Goal: Task Accomplishment & Management: Complete application form

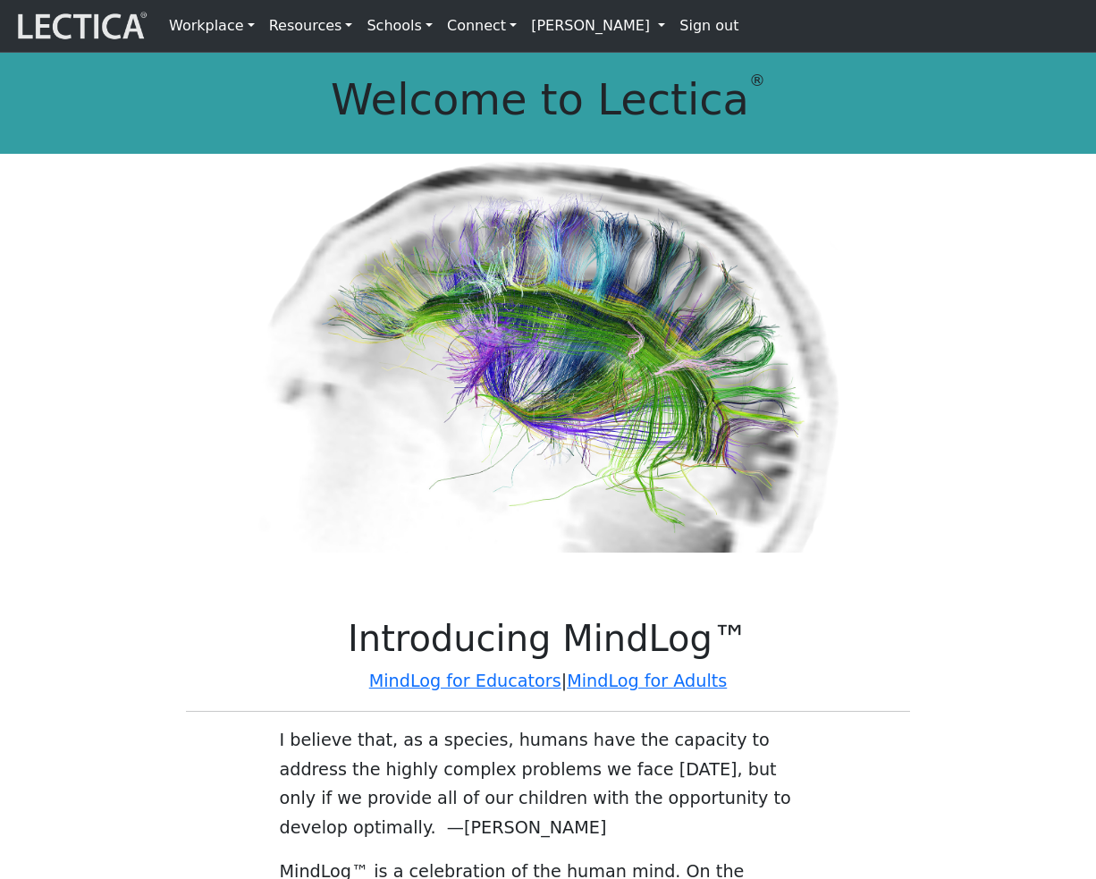
click at [560, 33] on link "[PERSON_NAME]" at bounding box center [598, 26] width 148 height 38
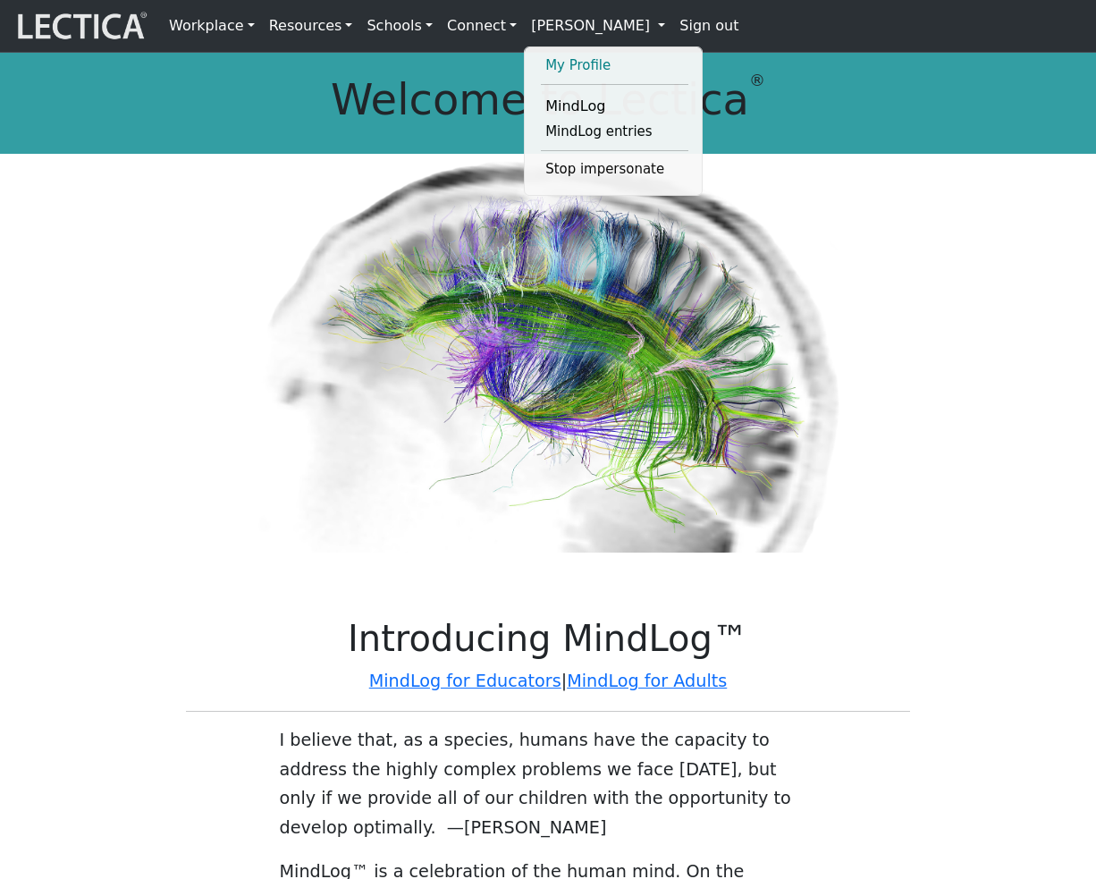
click at [553, 68] on link "My Profile" at bounding box center [615, 66] width 148 height 22
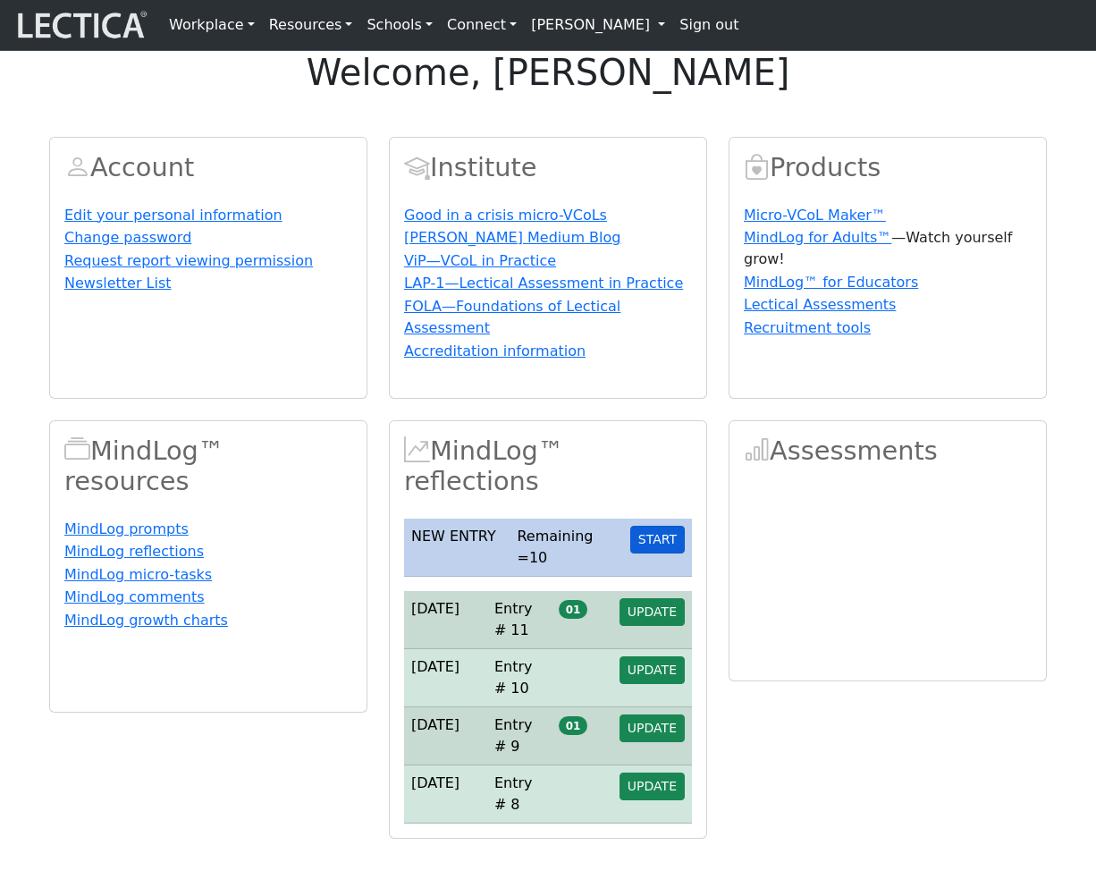
click at [658, 554] on button "START" at bounding box center [657, 540] width 55 height 28
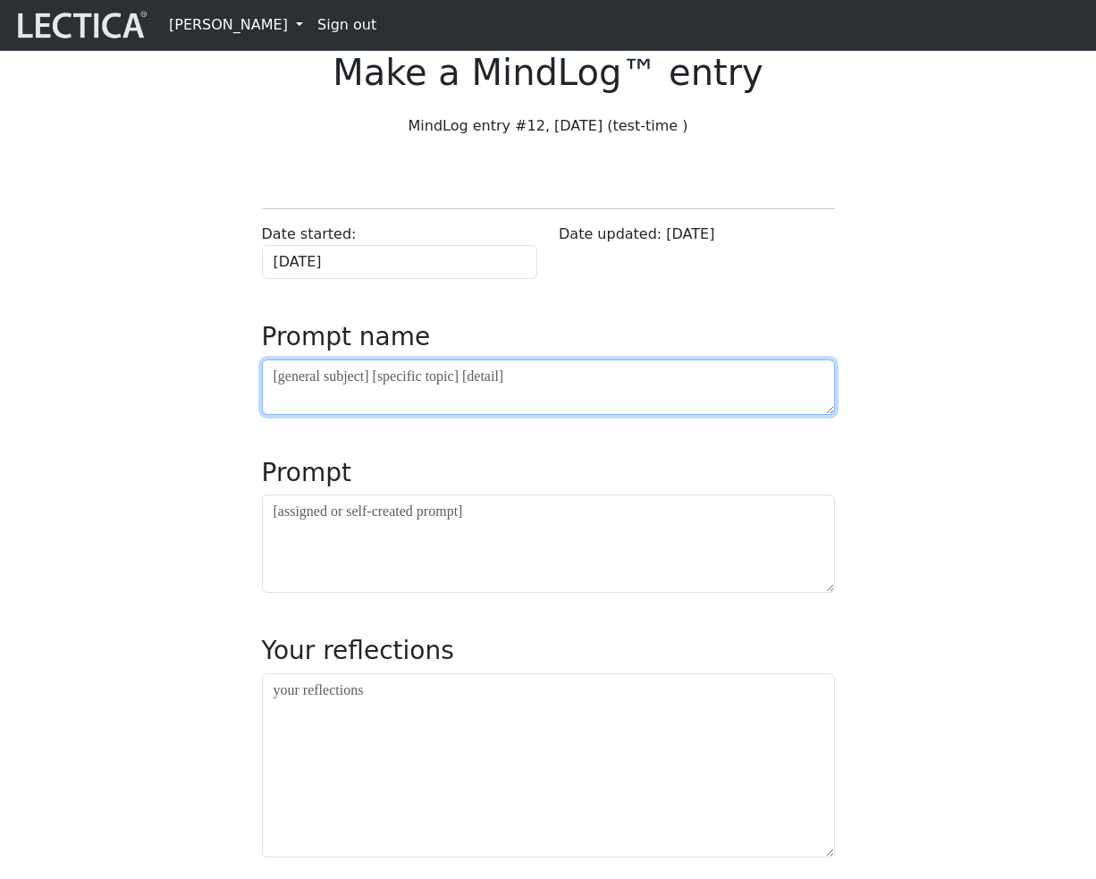
click at [344, 415] on textarea at bounding box center [548, 387] width 573 height 55
type textarea "asdfa"
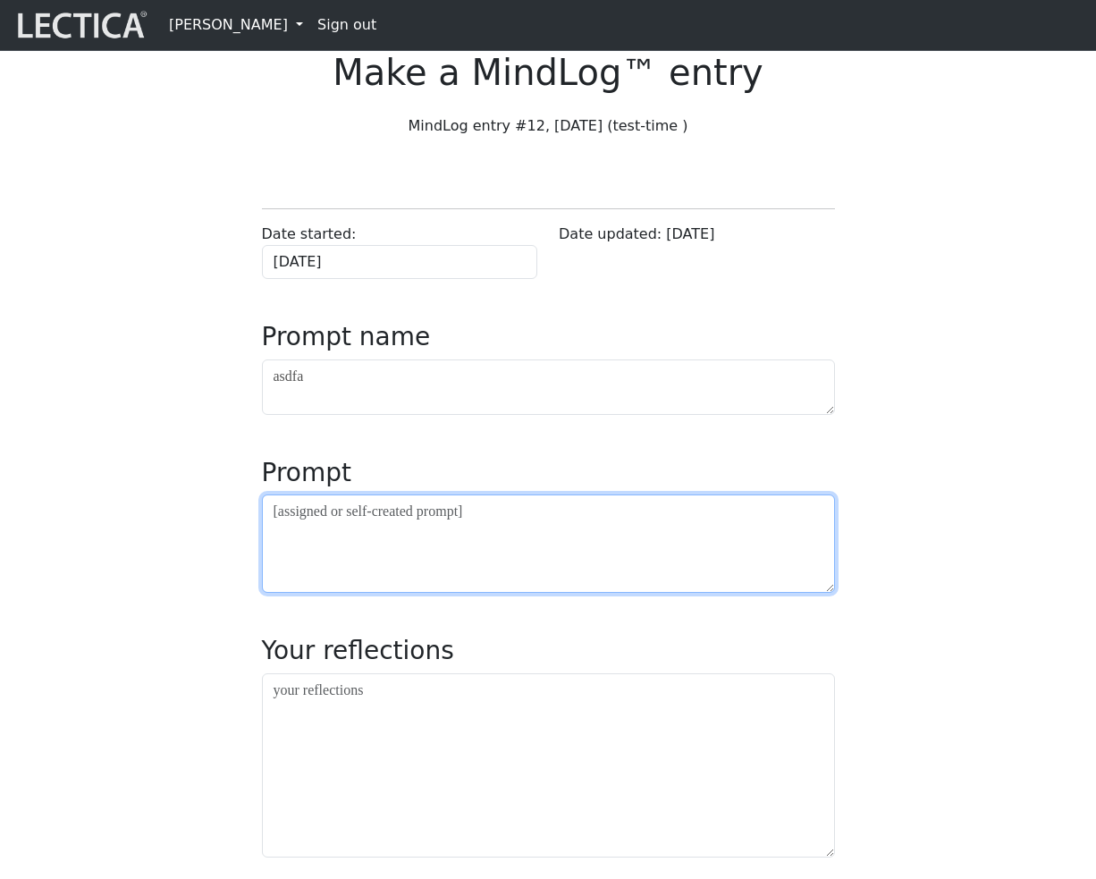
click at [336, 593] on textarea at bounding box center [548, 544] width 573 height 98
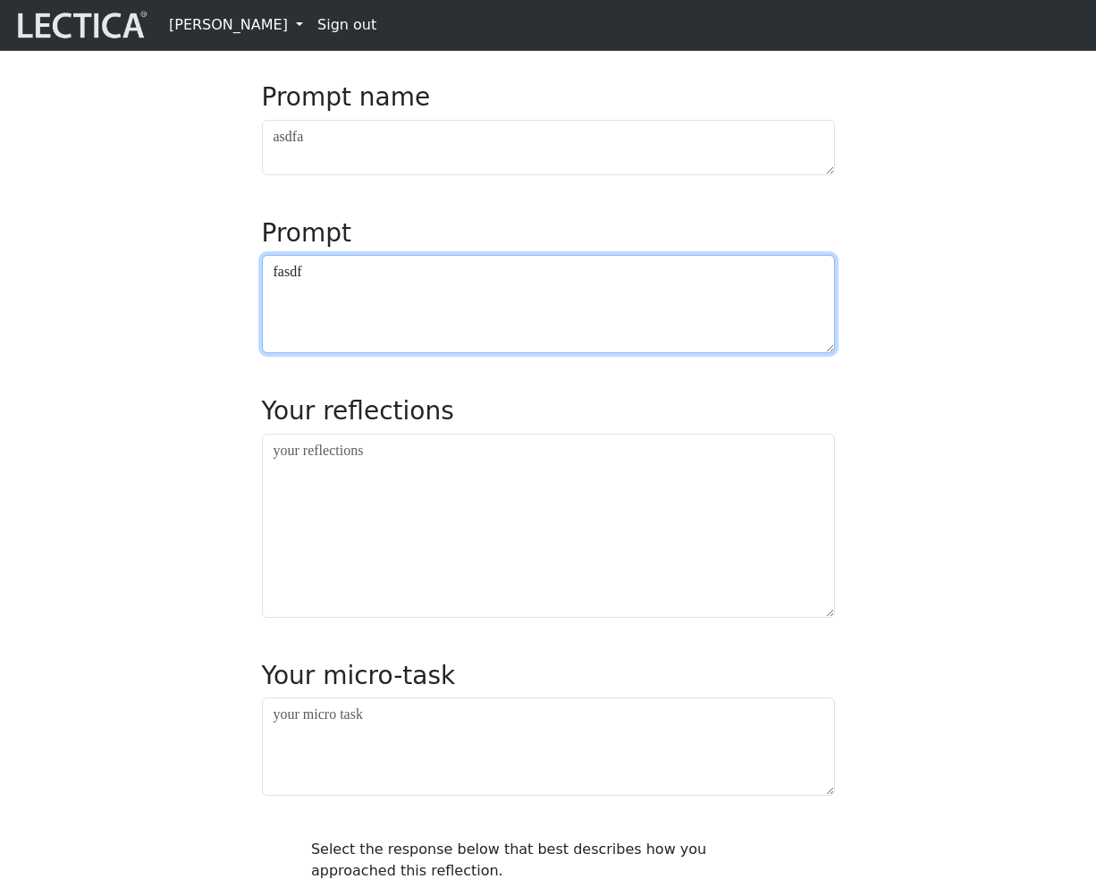
scroll to position [392, 0]
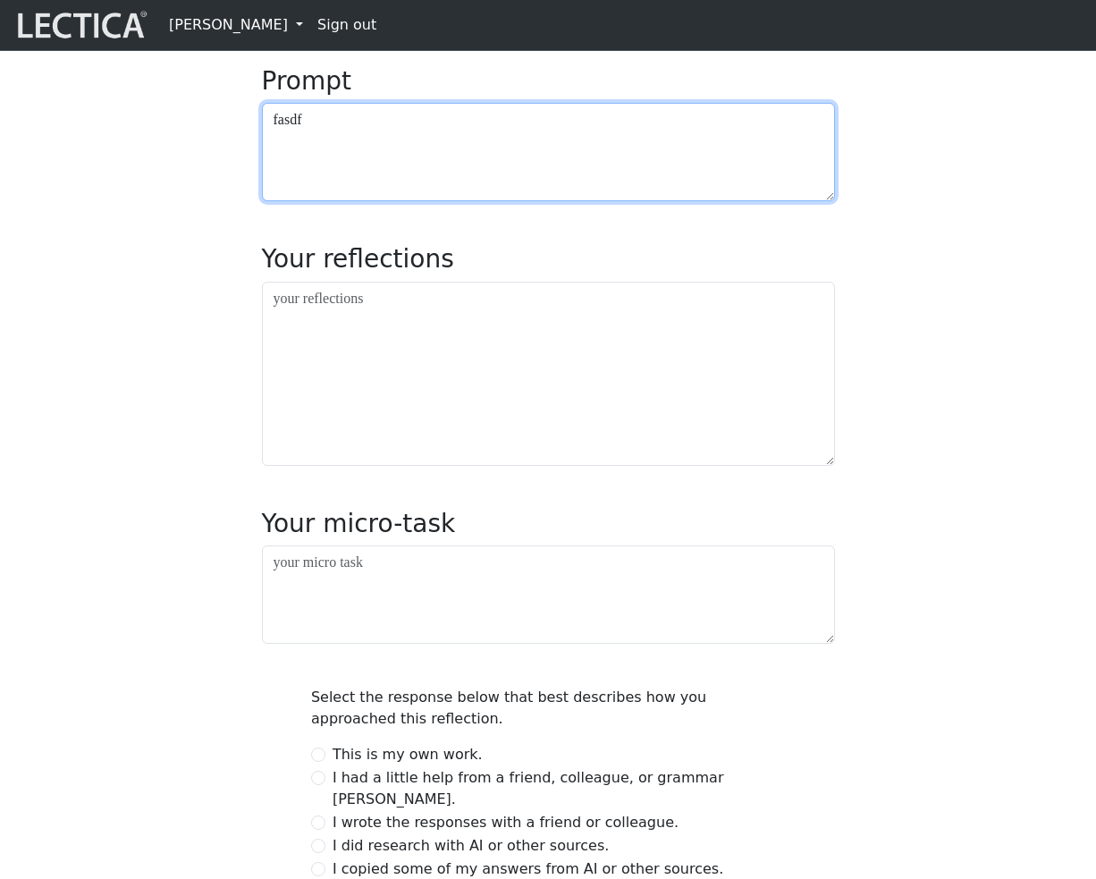
type textarea "fasdf"
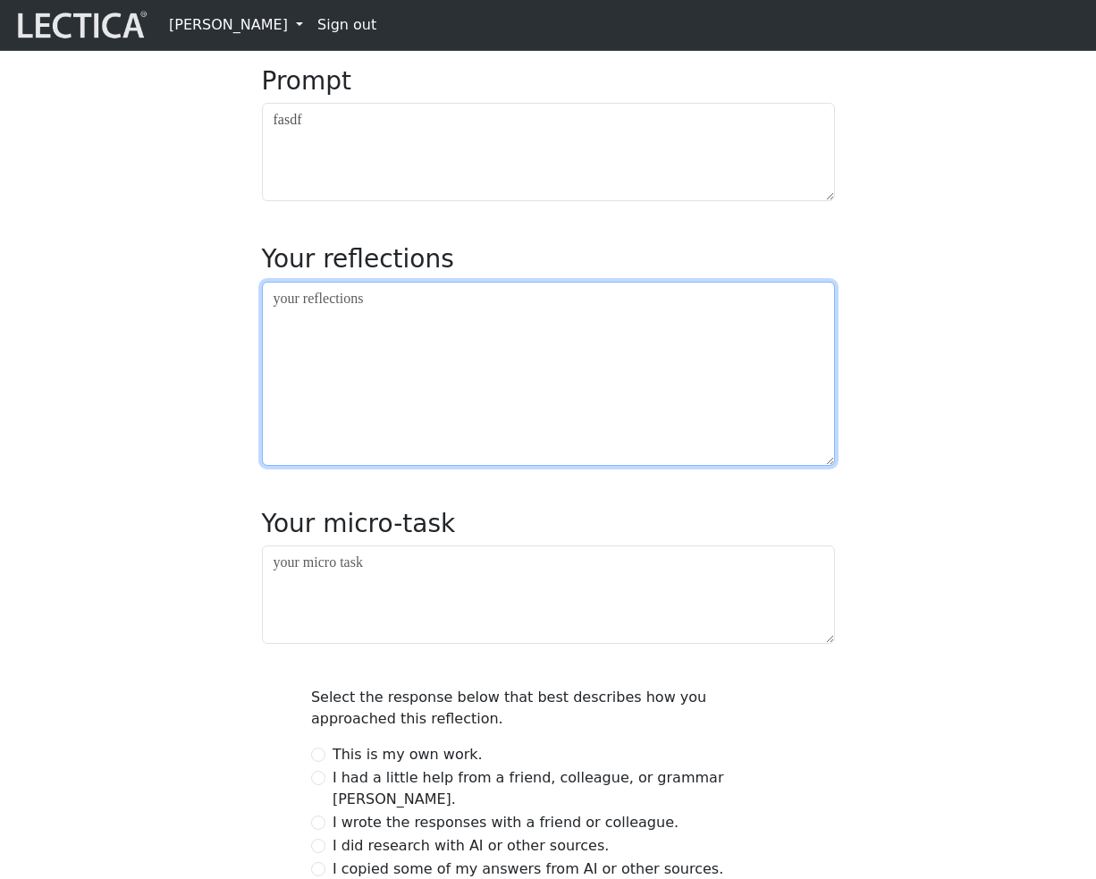
click at [364, 451] on textarea at bounding box center [548, 374] width 573 height 184
type textarea "asdf"
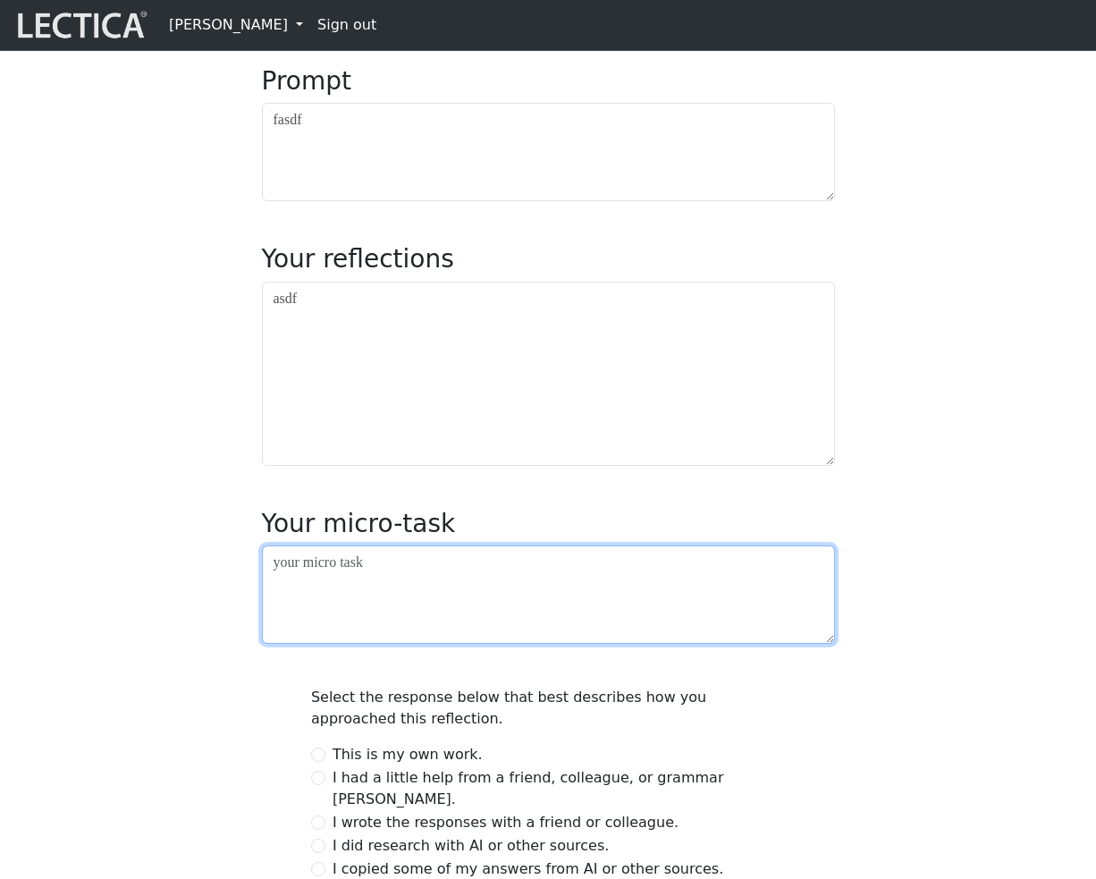
click at [374, 644] on textarea at bounding box center [548, 595] width 573 height 98
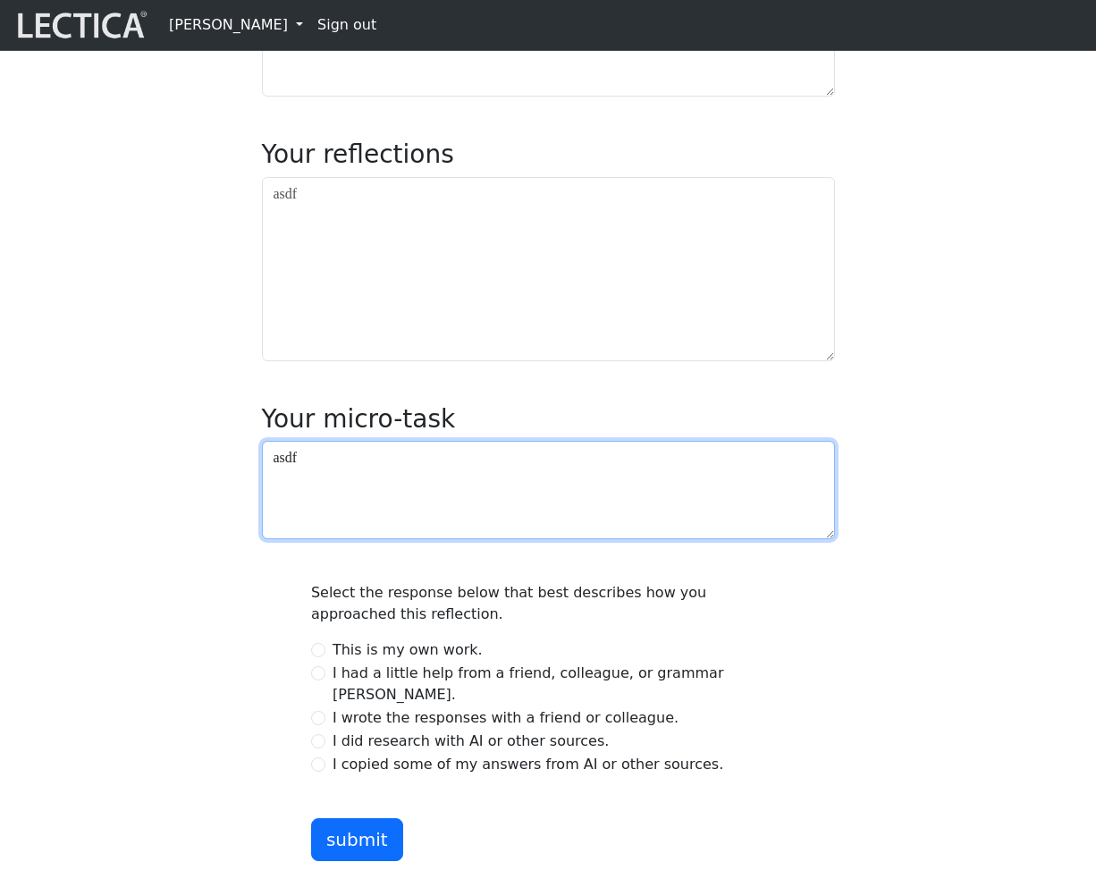
scroll to position [730, 0]
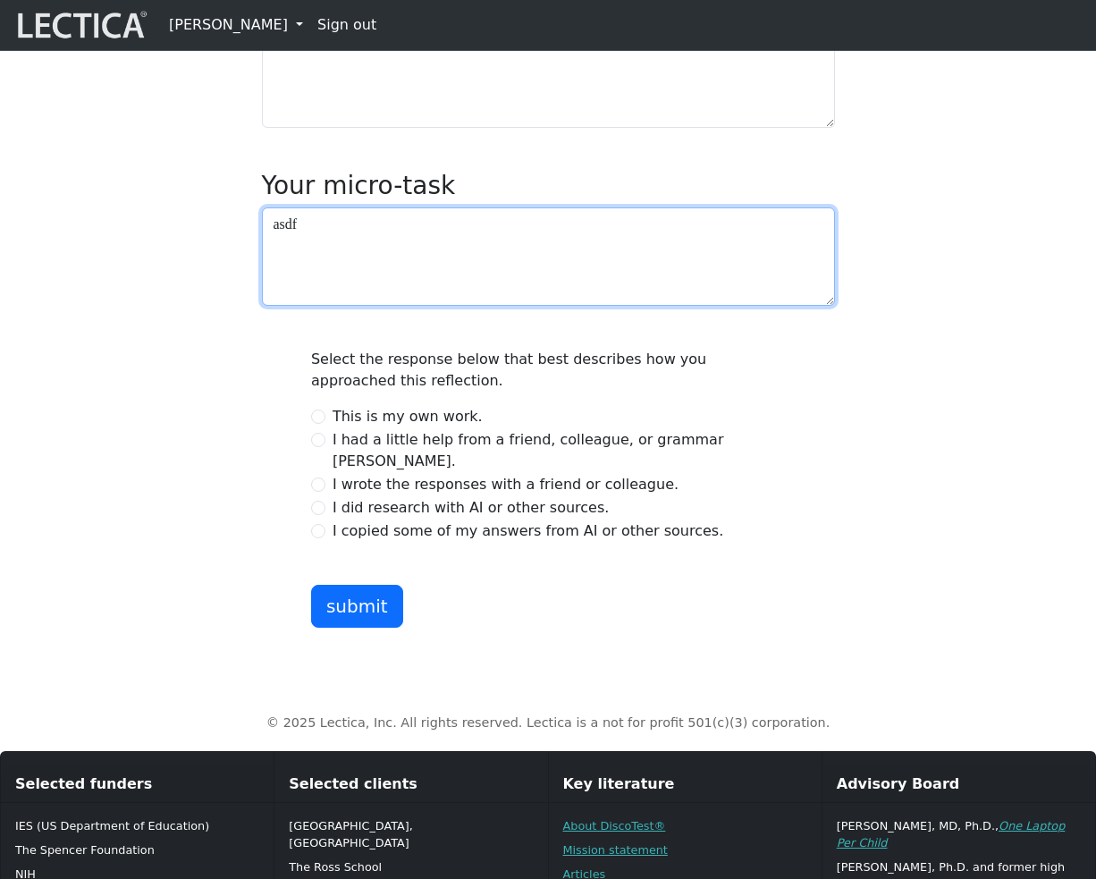
type textarea "asdf"
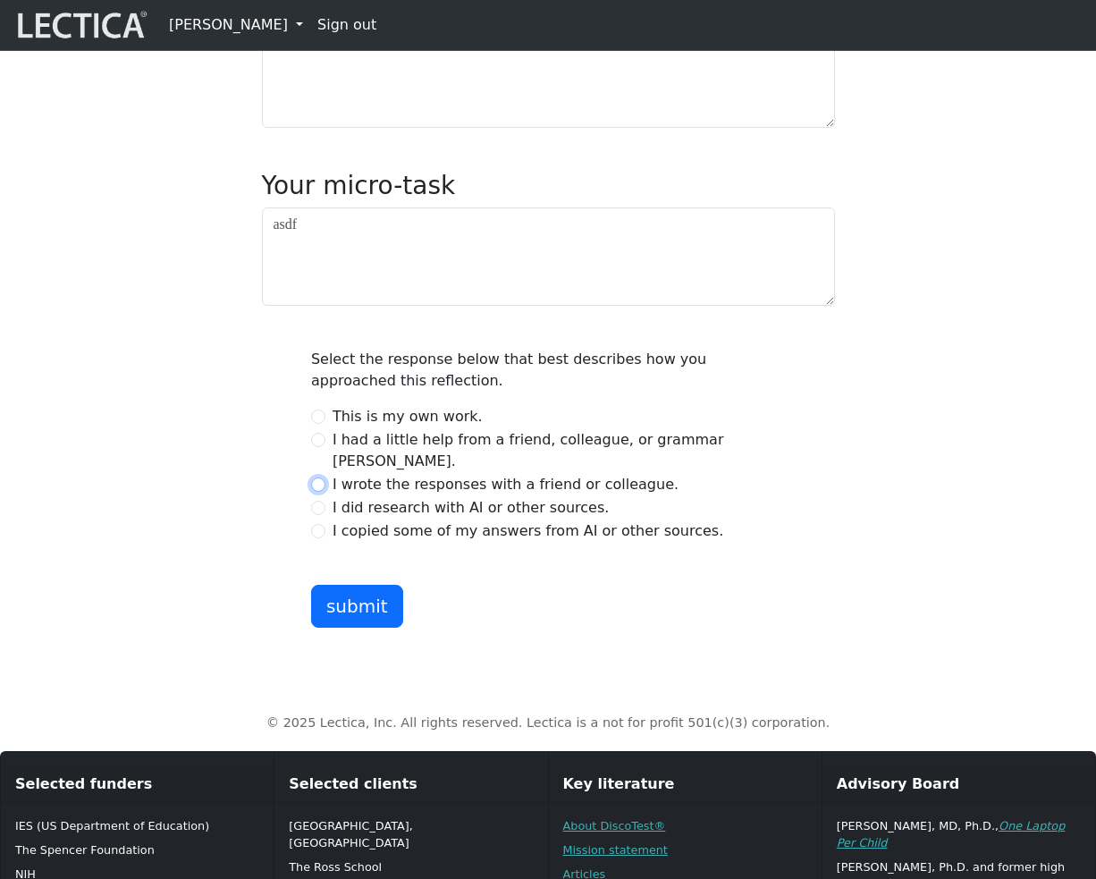
click at [326, 492] on input "I wrote the responses with a friend or colleague." at bounding box center [318, 485] width 14 height 14
radio input "true"
click at [352, 628] on button "submit" at bounding box center [357, 606] width 92 height 43
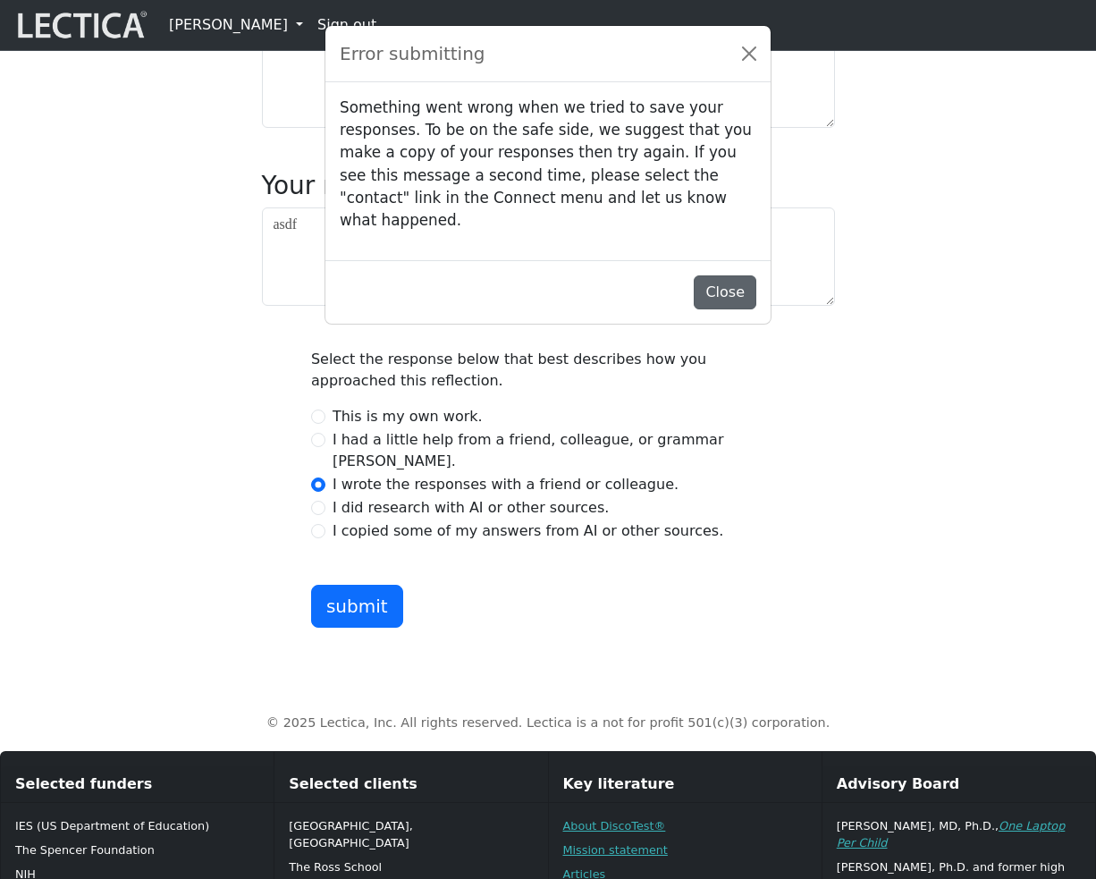
click at [741, 285] on button "Close" at bounding box center [725, 292] width 63 height 34
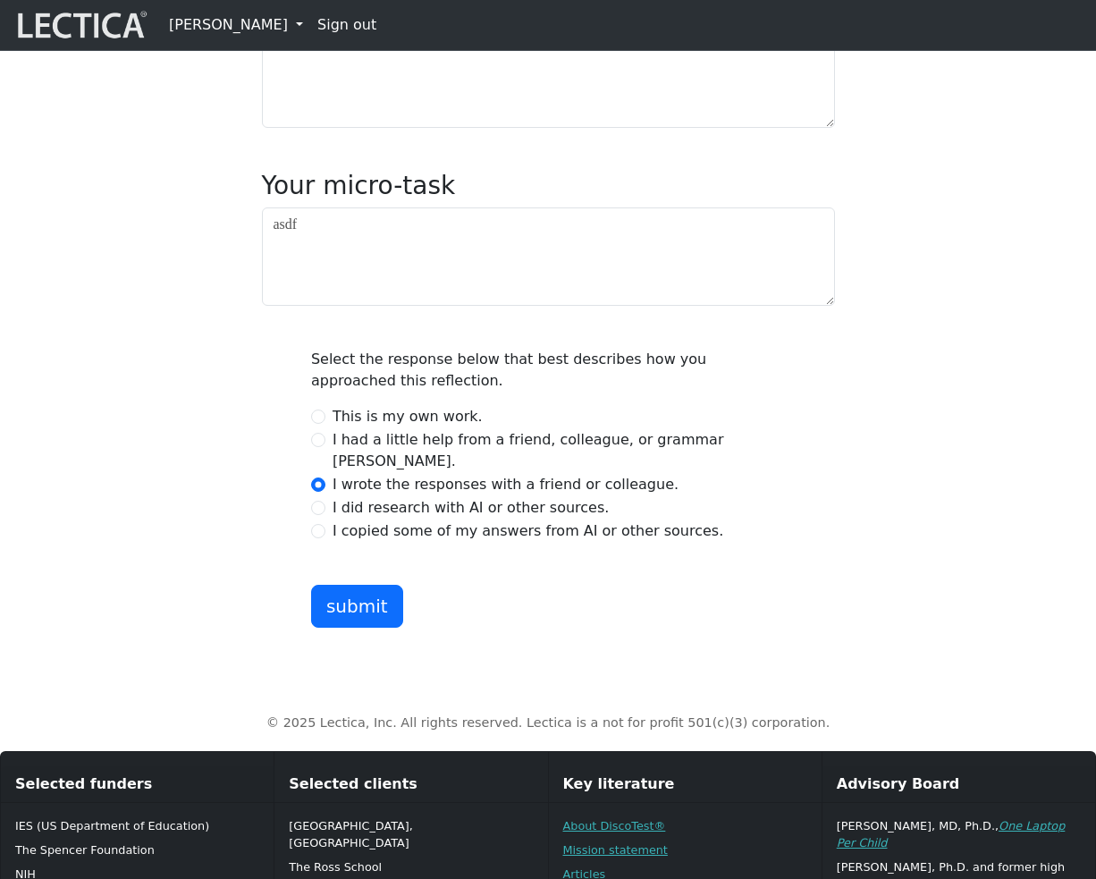
click at [175, 245] on div "Date started: 2025-10-06 Date updated: 2025-10-06 Prompt name asdfa Prompt fasd…" at bounding box center [547, 45] width 1019 height 1163
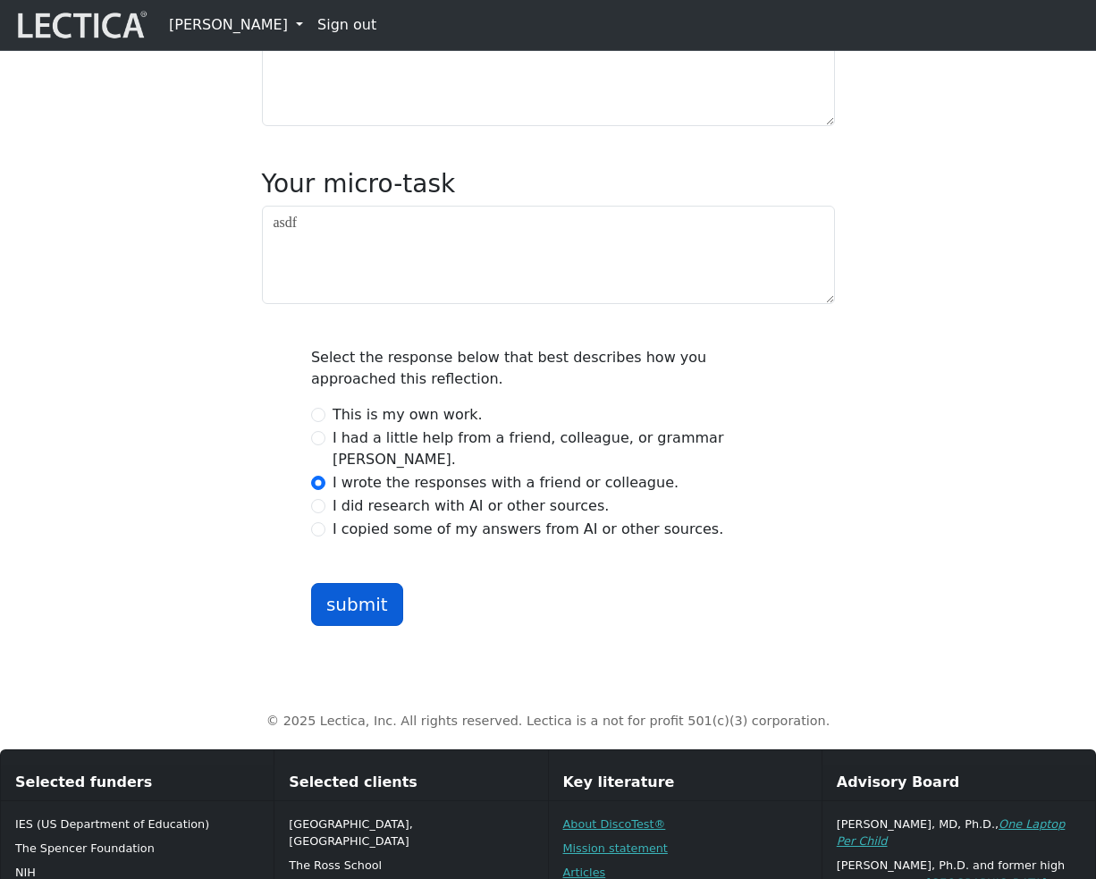
click at [343, 626] on button "submit" at bounding box center [357, 604] width 92 height 43
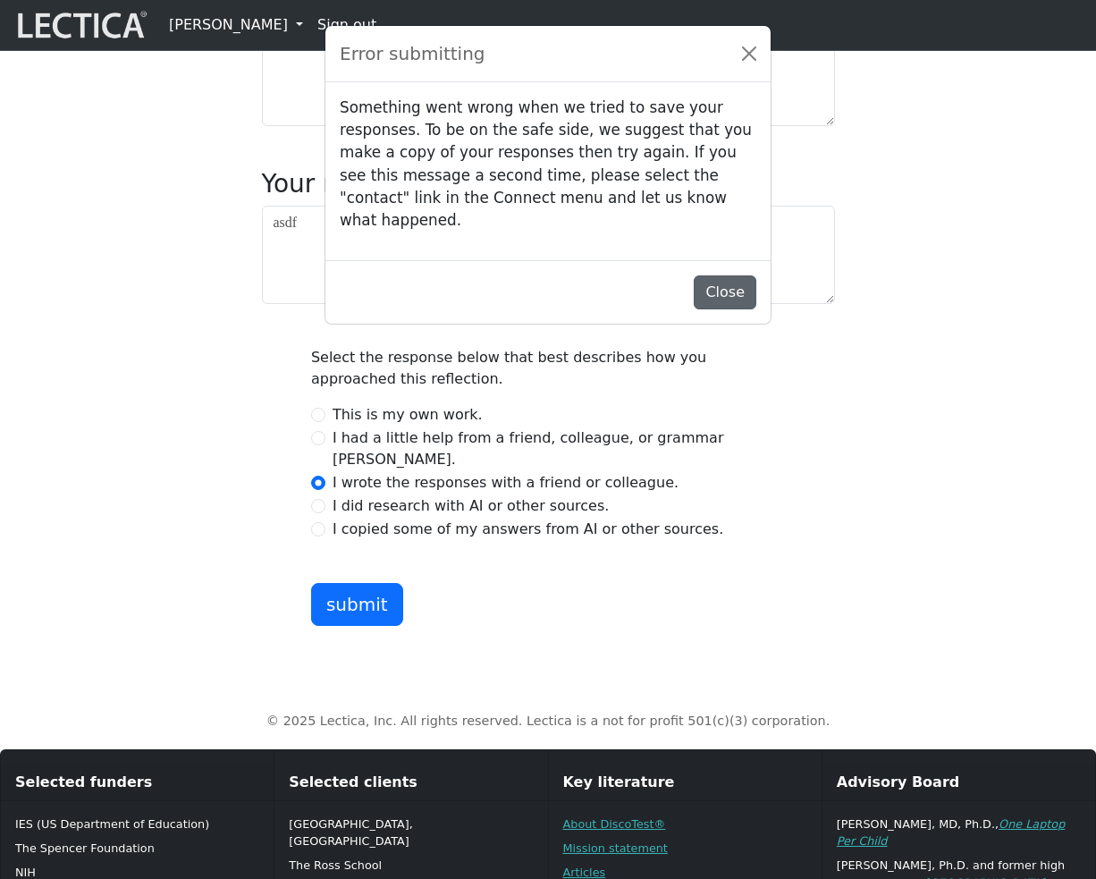
click at [728, 294] on button "Close" at bounding box center [725, 292] width 63 height 34
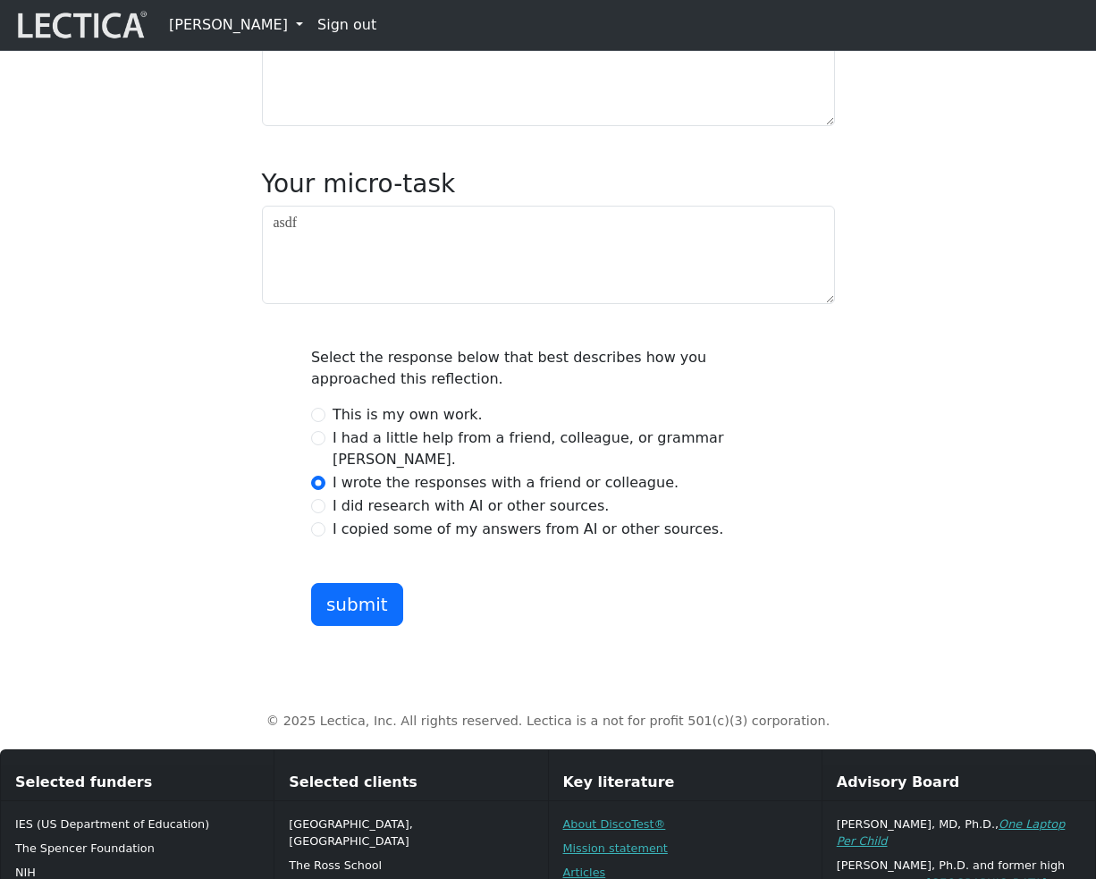
click at [134, 340] on div "Date started: 2025-10-06 Date updated: 2025-10-06 Prompt name asdfa Prompt fasd…" at bounding box center [547, 44] width 1019 height 1163
click at [268, 199] on h3 "Your micro-task" at bounding box center [548, 184] width 573 height 30
drag, startPoint x: 264, startPoint y: 238, endPoint x: 441, endPoint y: 241, distance: 177.1
click at [441, 199] on h3 "Your micro-task" at bounding box center [548, 184] width 573 height 30
click at [94, 218] on div "Date started: 2025-10-06 Date updated: 2025-10-06 Prompt name asdfa Prompt fasd…" at bounding box center [547, 44] width 1019 height 1163
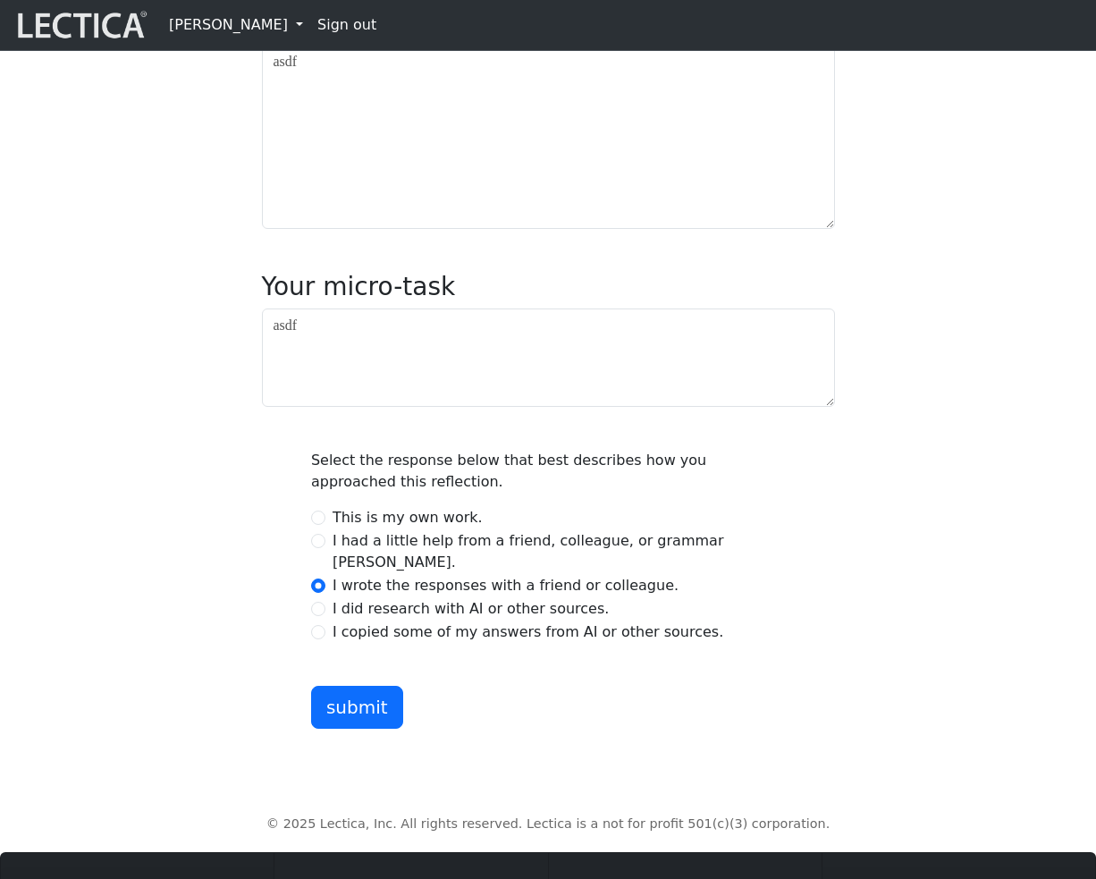
scroll to position [622, 0]
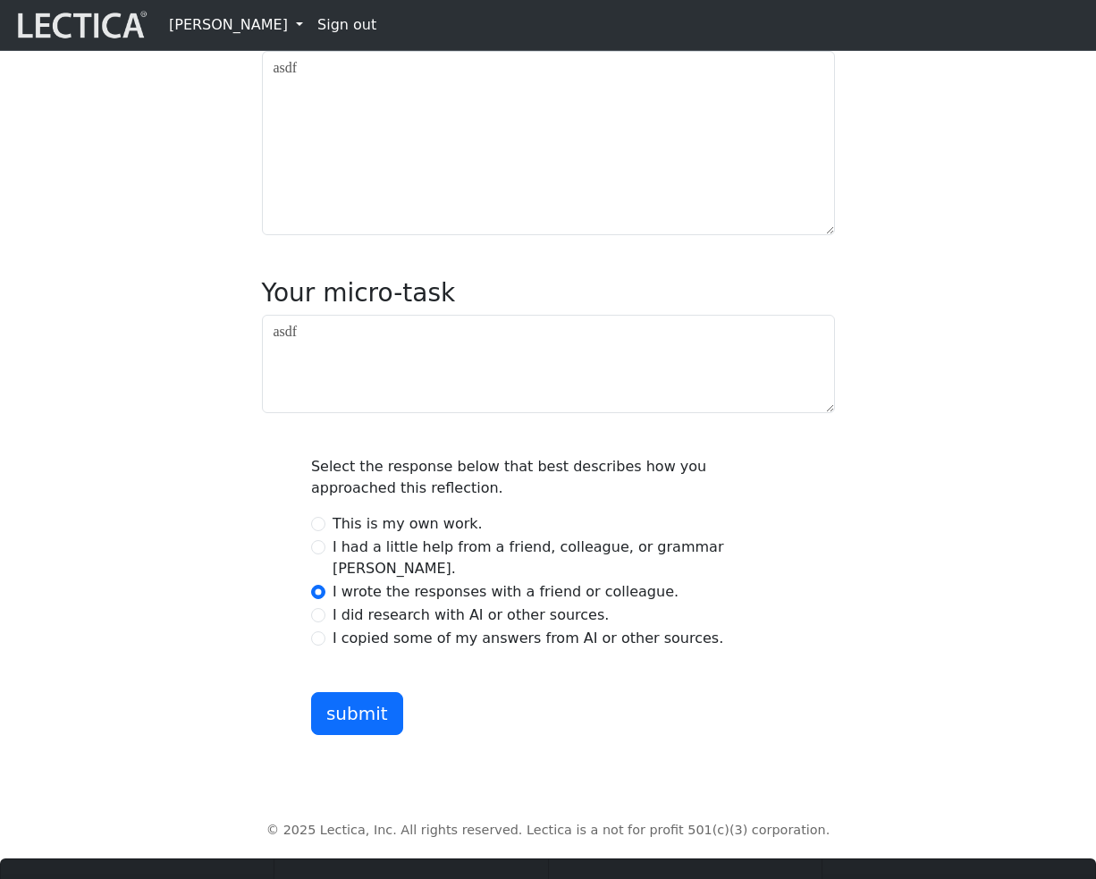
click at [895, 656] on div "Date started: 2025-10-06 Date updated: 2025-10-06 Prompt name asdfa Prompt fasd…" at bounding box center [547, 153] width 1019 height 1163
